Goal: Communication & Community: Answer question/provide support

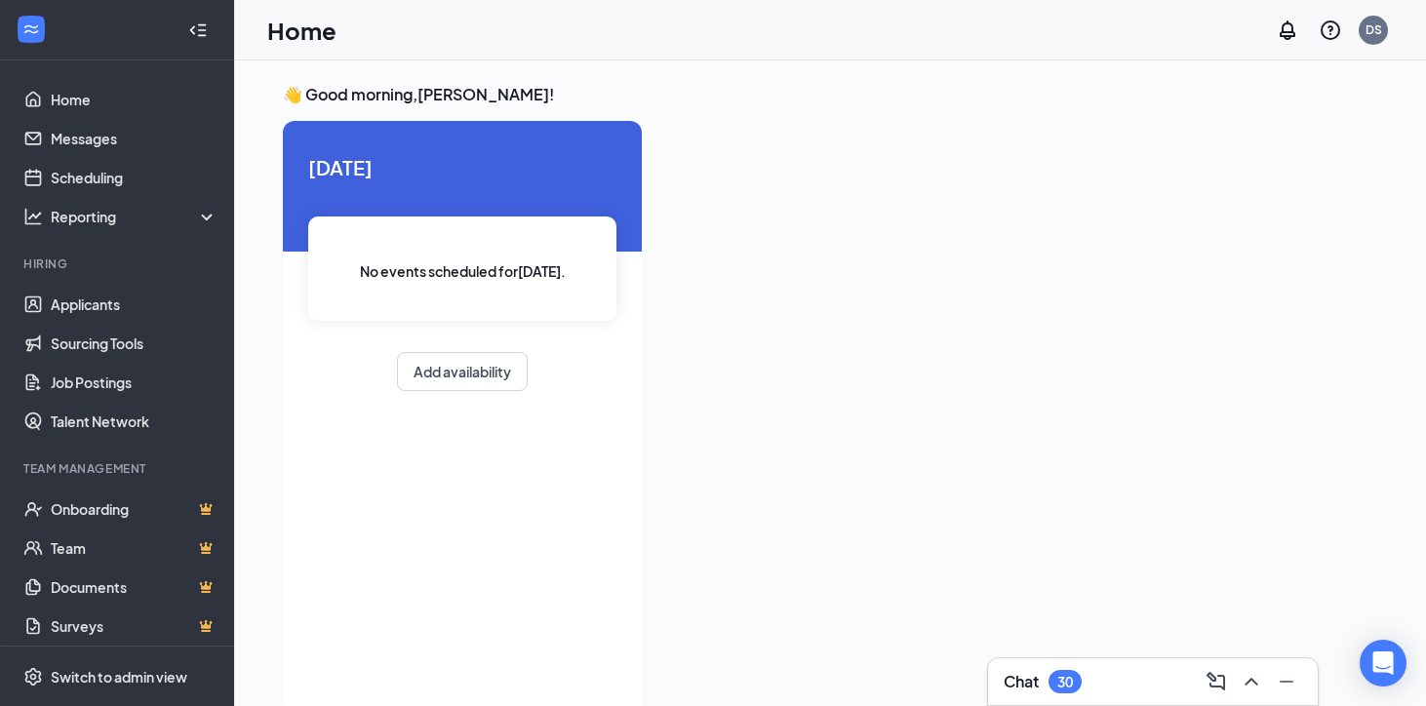
scroll to position [41, 0]
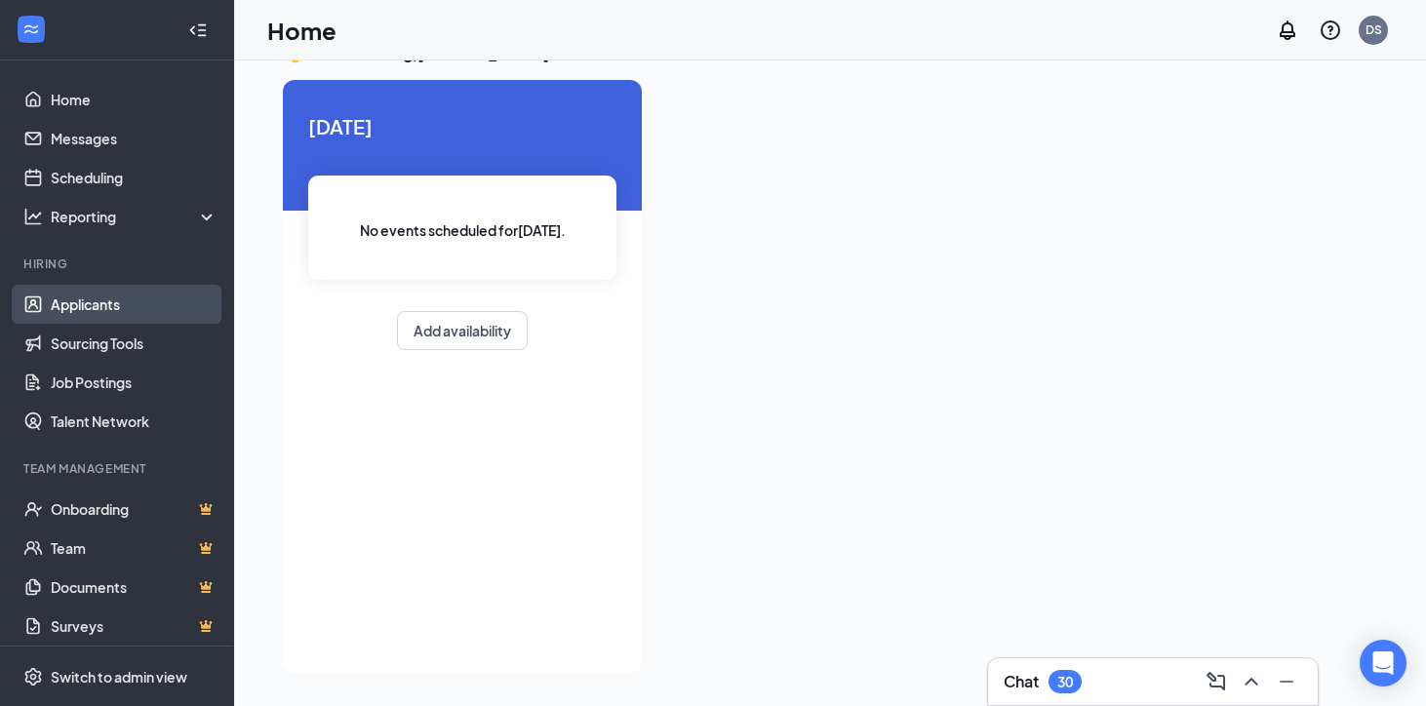
click at [65, 302] on link "Applicants" at bounding box center [134, 304] width 167 height 39
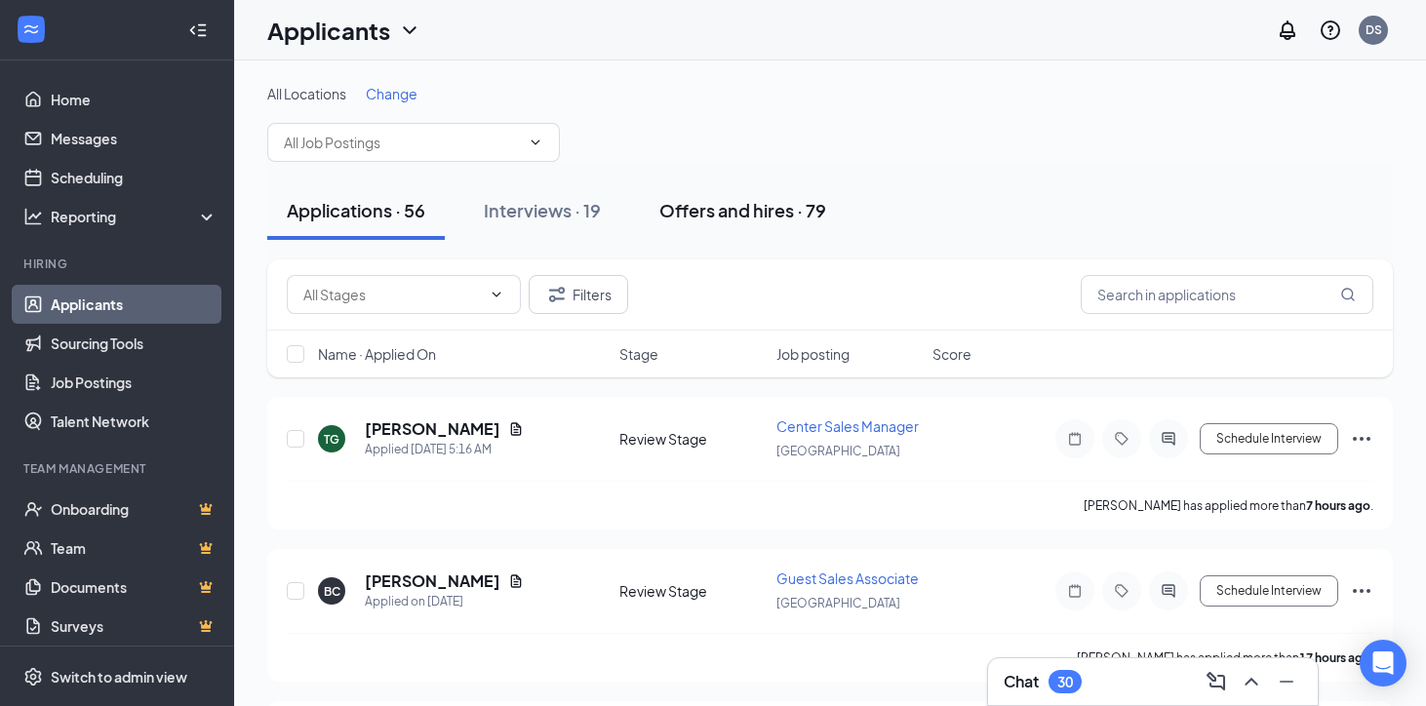
click at [733, 212] on div "Offers and hires · 79" at bounding box center [743, 210] width 167 height 24
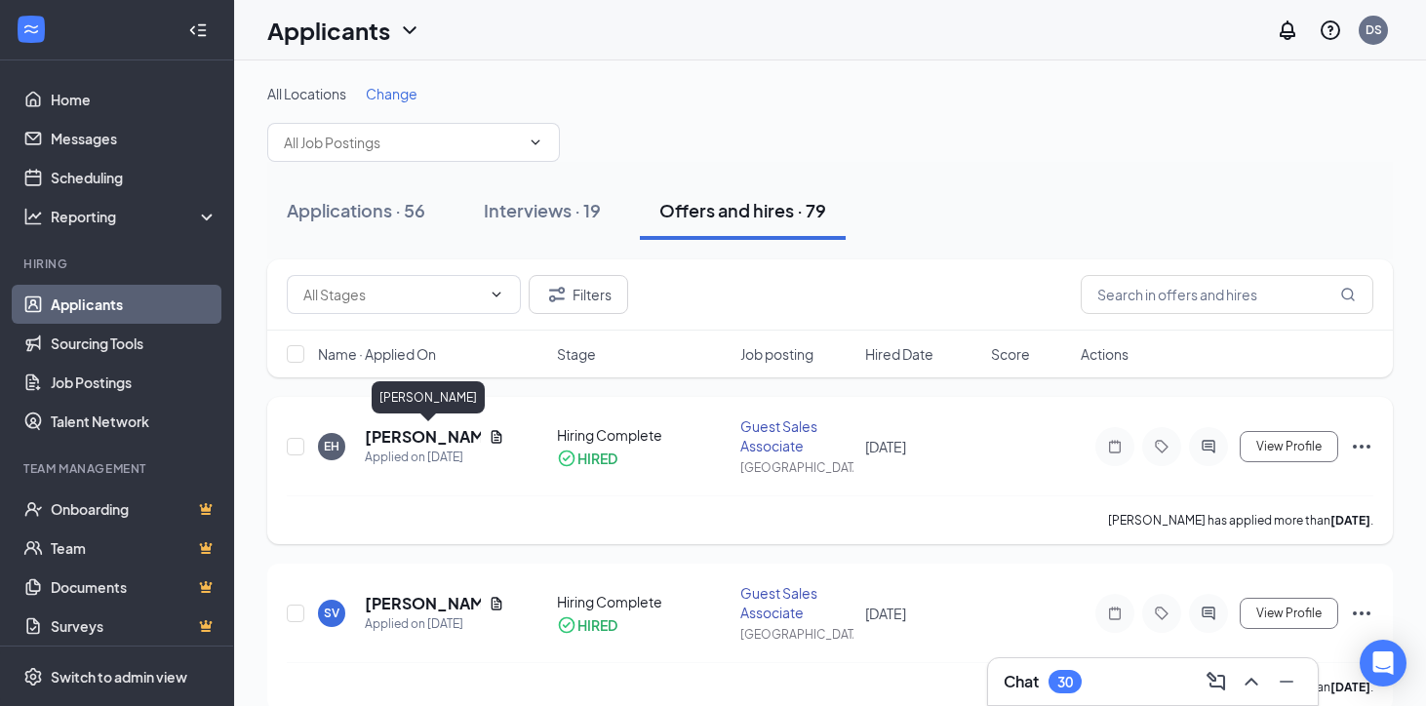
click at [420, 436] on h5 "[PERSON_NAME]" at bounding box center [423, 436] width 116 height 21
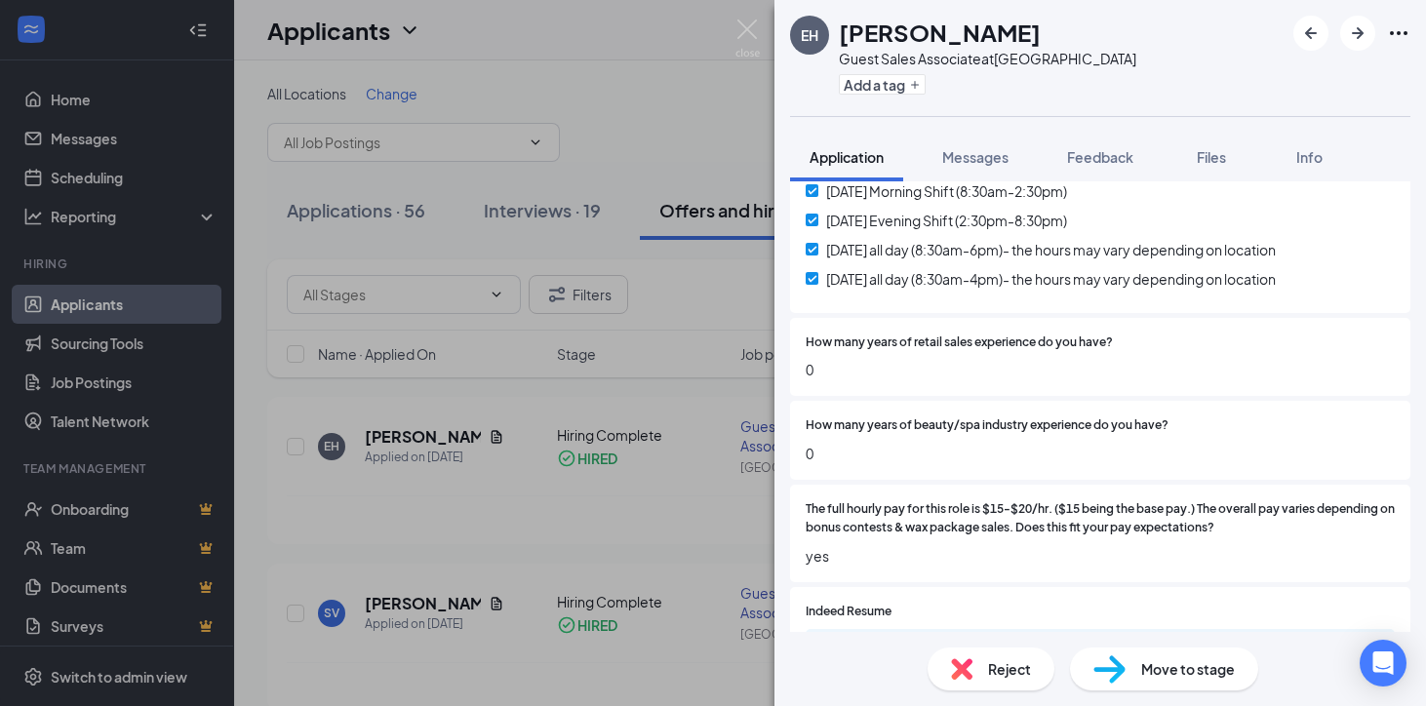
scroll to position [719, 0]
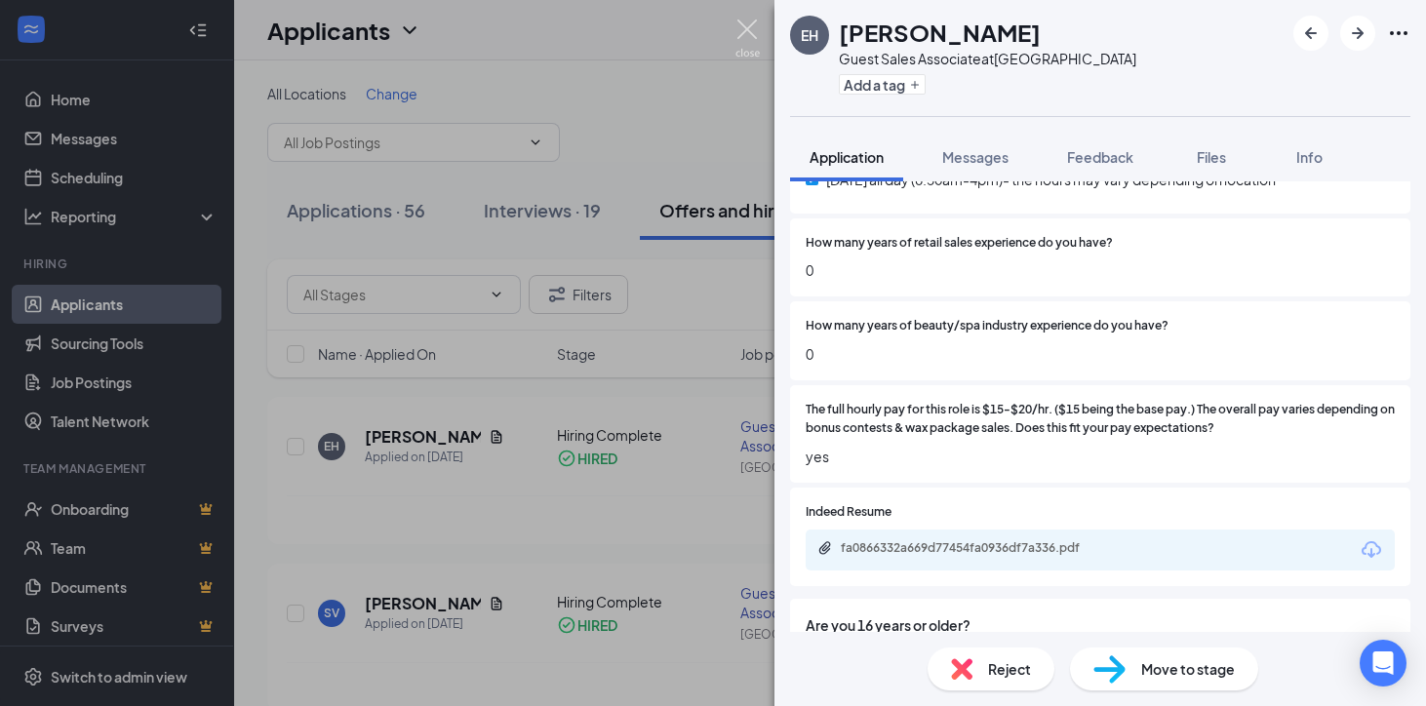
click at [745, 27] on img at bounding box center [748, 39] width 24 height 38
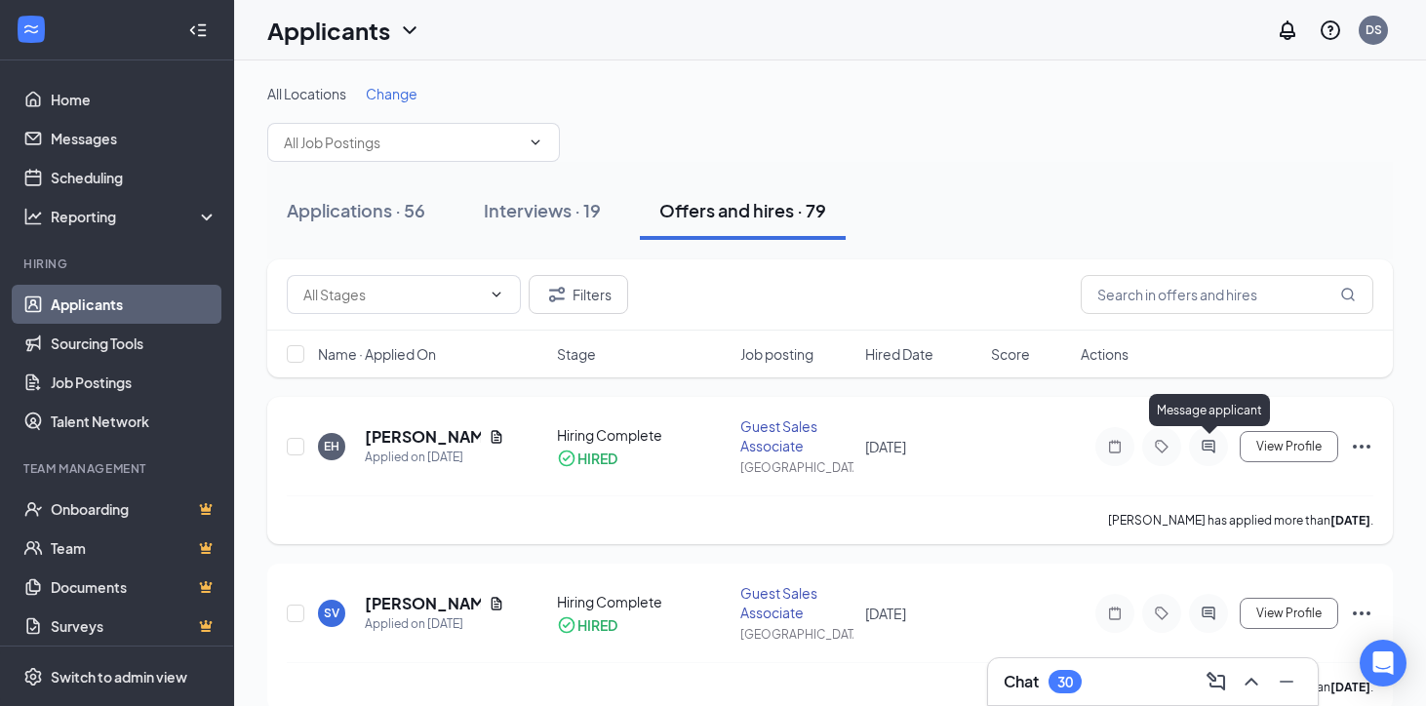
click at [1214, 446] on icon "ActiveChat" at bounding box center [1208, 447] width 23 height 16
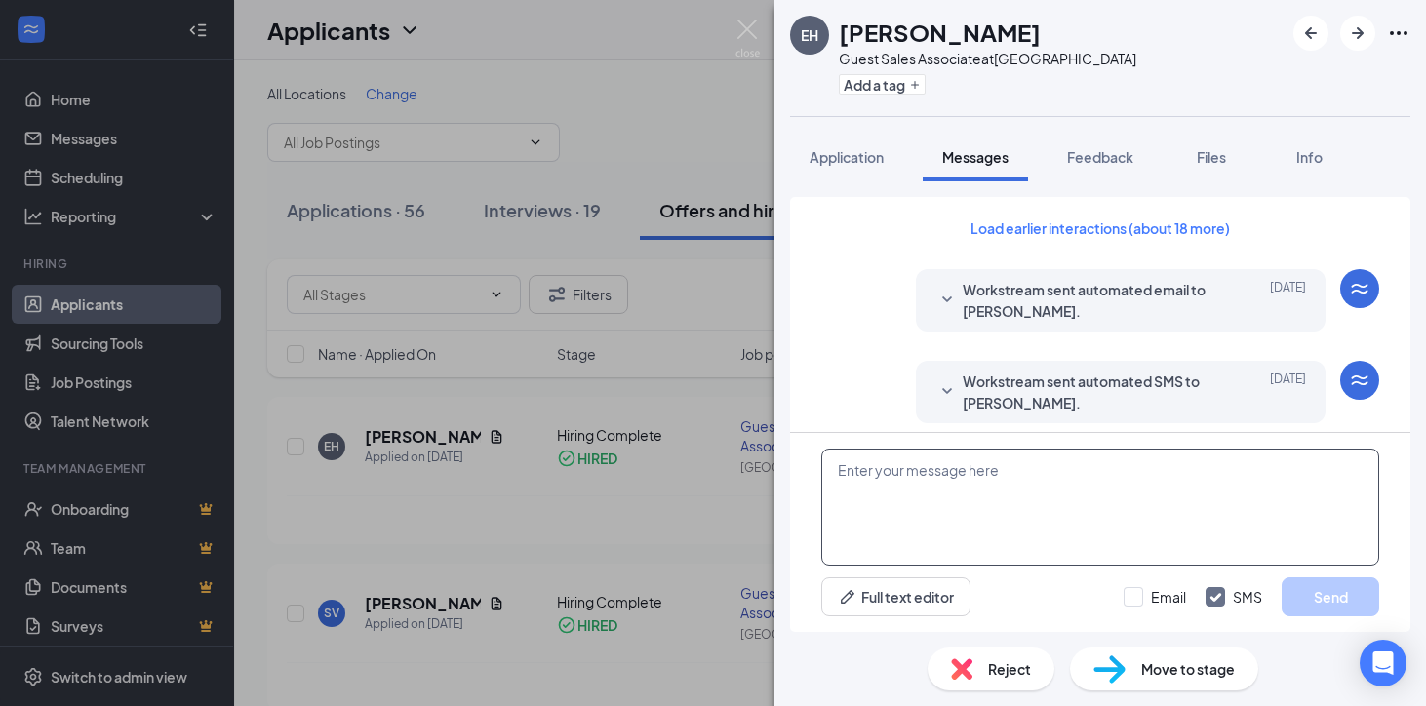
click at [950, 470] on textarea at bounding box center [1100, 507] width 558 height 117
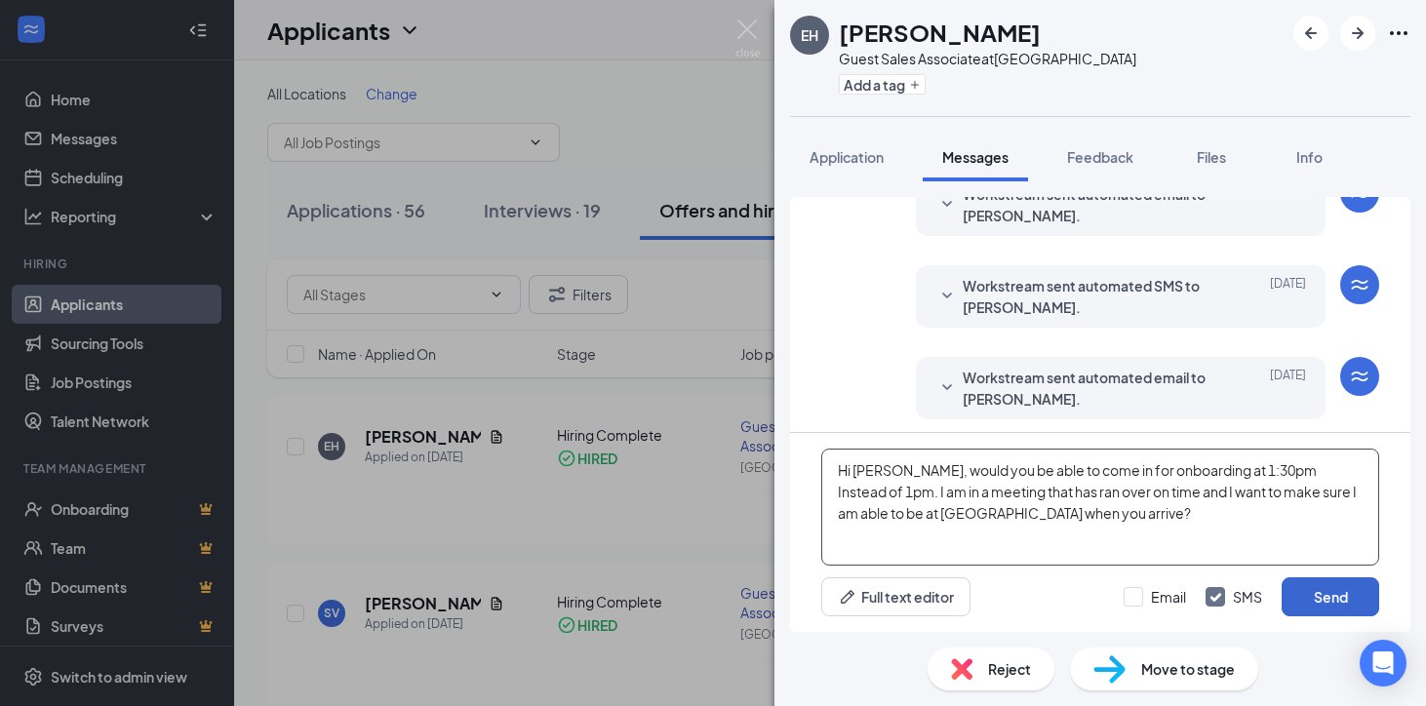
scroll to position [526, 0]
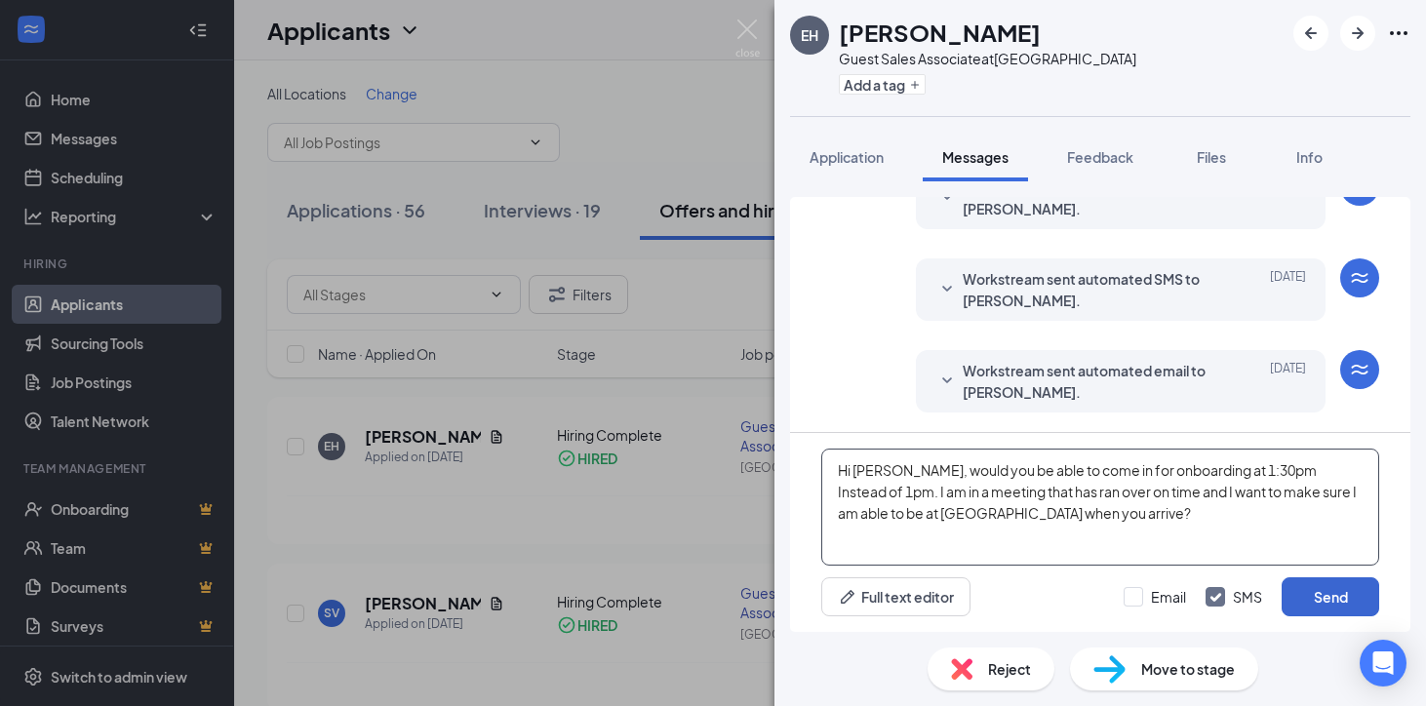
type textarea "Hi [PERSON_NAME], would you be able to come in for onboarding at 1:30pm Instead…"
click at [1337, 594] on button "Send" at bounding box center [1331, 597] width 98 height 39
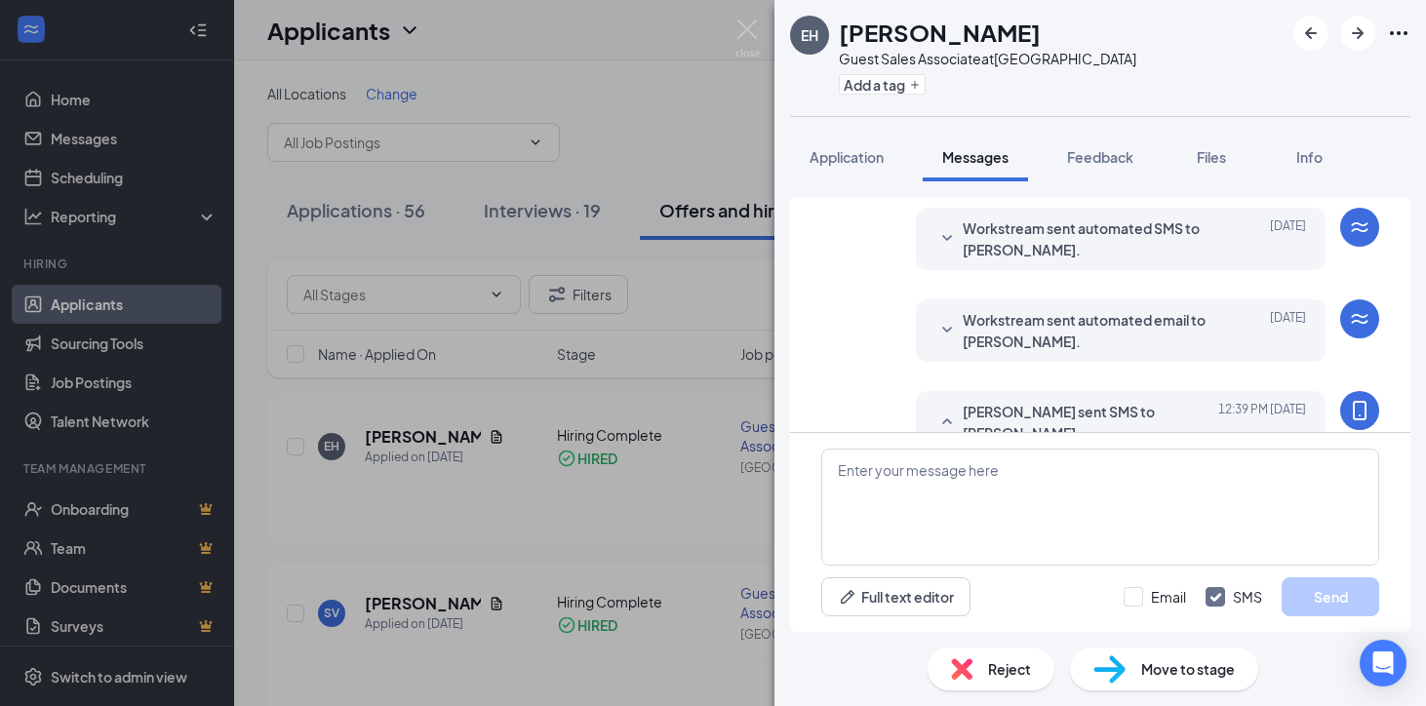
scroll to position [715, 0]
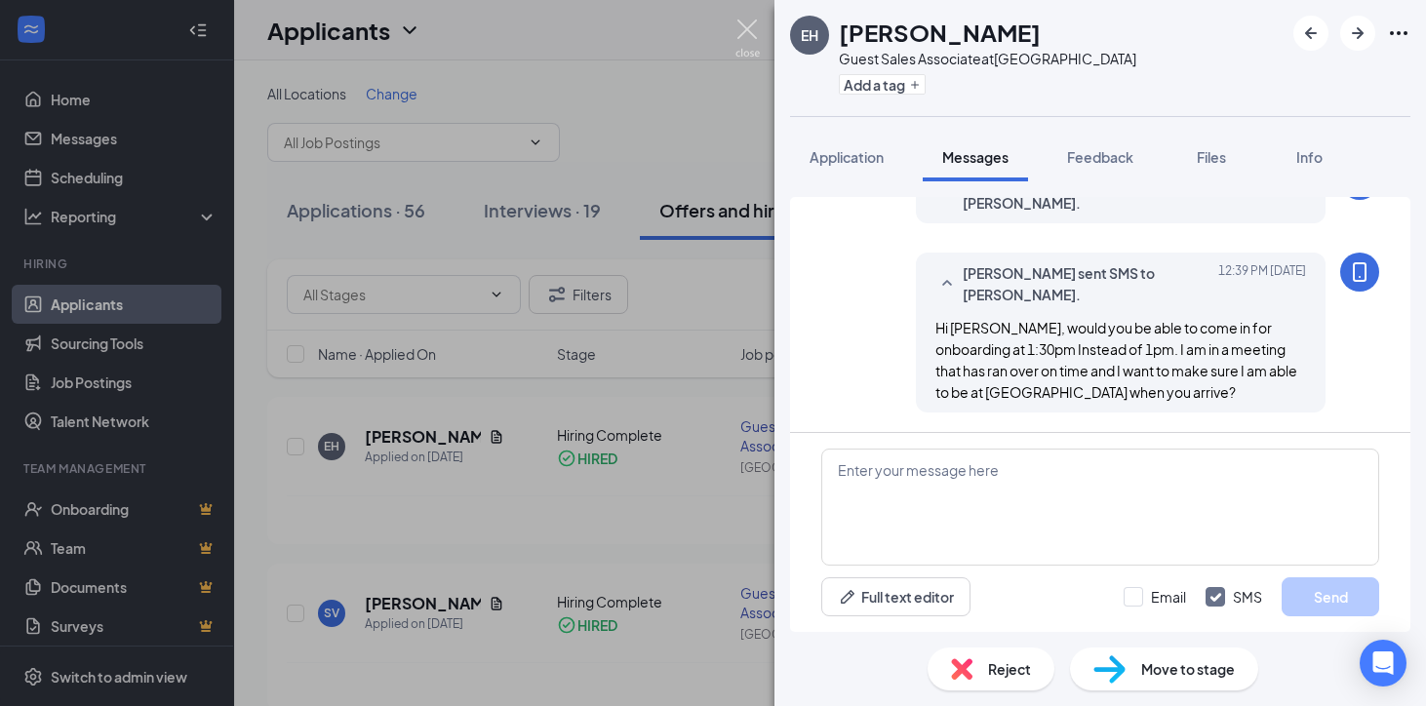
click at [745, 27] on img at bounding box center [748, 39] width 24 height 38
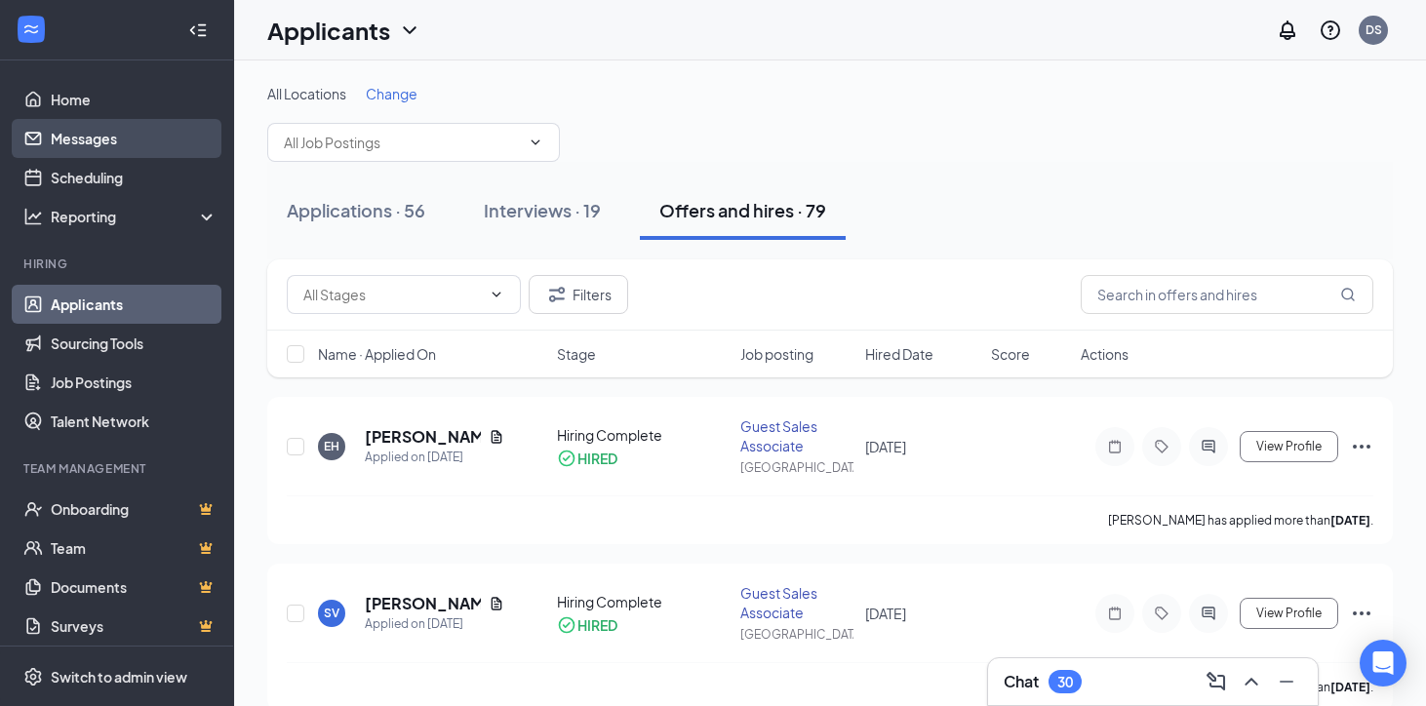
click at [81, 137] on link "Messages" at bounding box center [134, 138] width 167 height 39
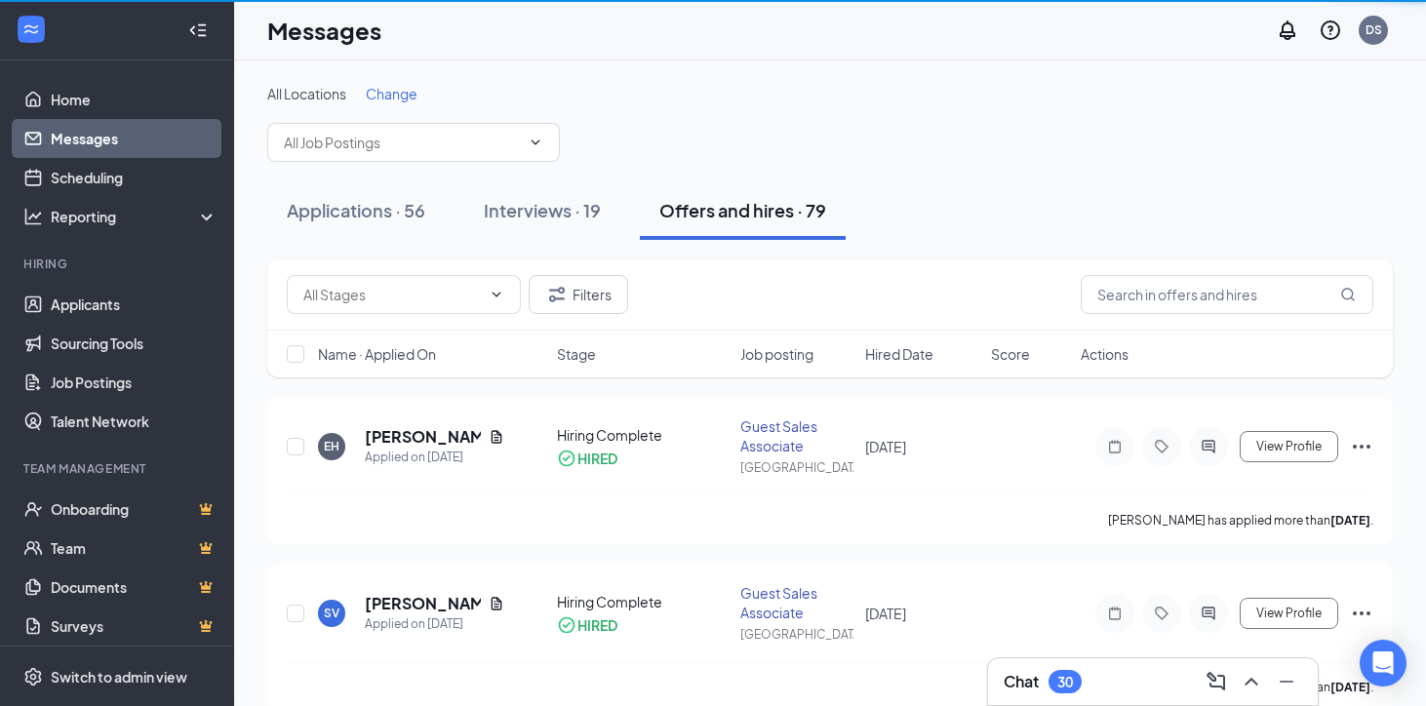
click at [81, 137] on link "Messages" at bounding box center [134, 138] width 167 height 39
